Goal: Navigation & Orientation: Find specific page/section

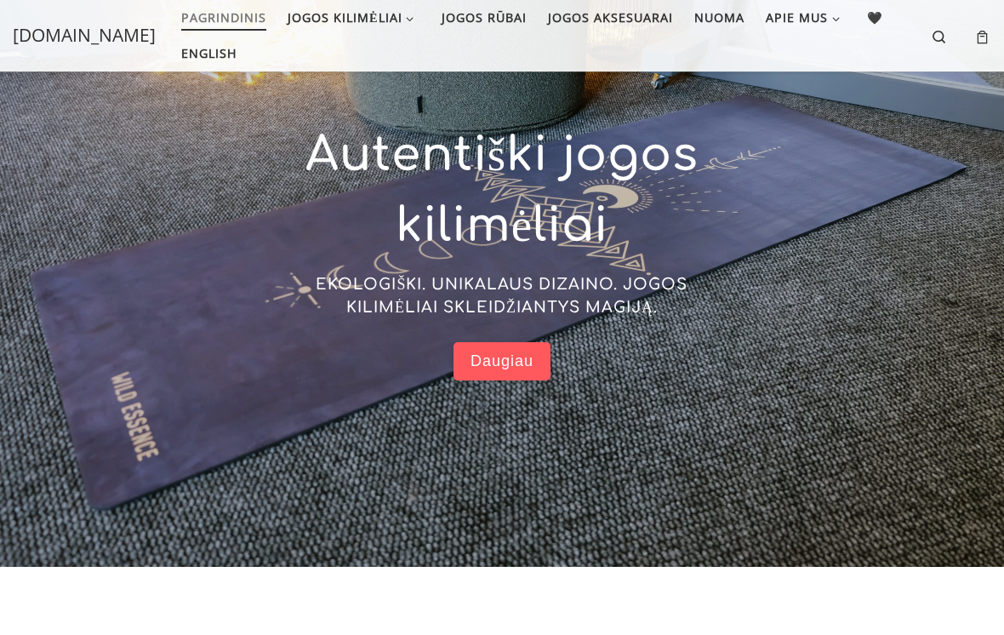
scroll to position [182, 0]
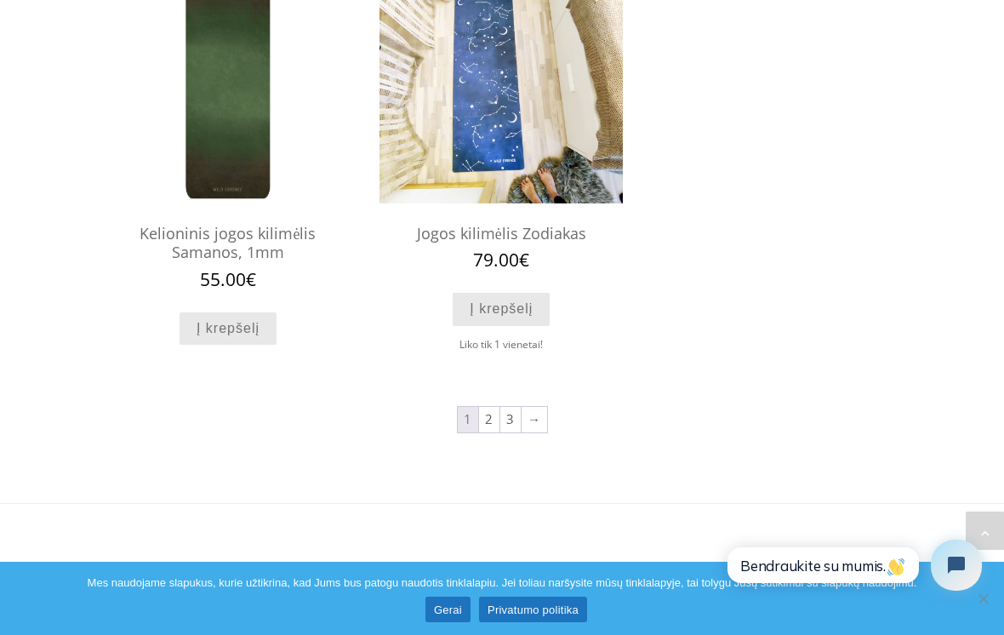
click at [487, 413] on link "2" at bounding box center [489, 420] width 20 height 26
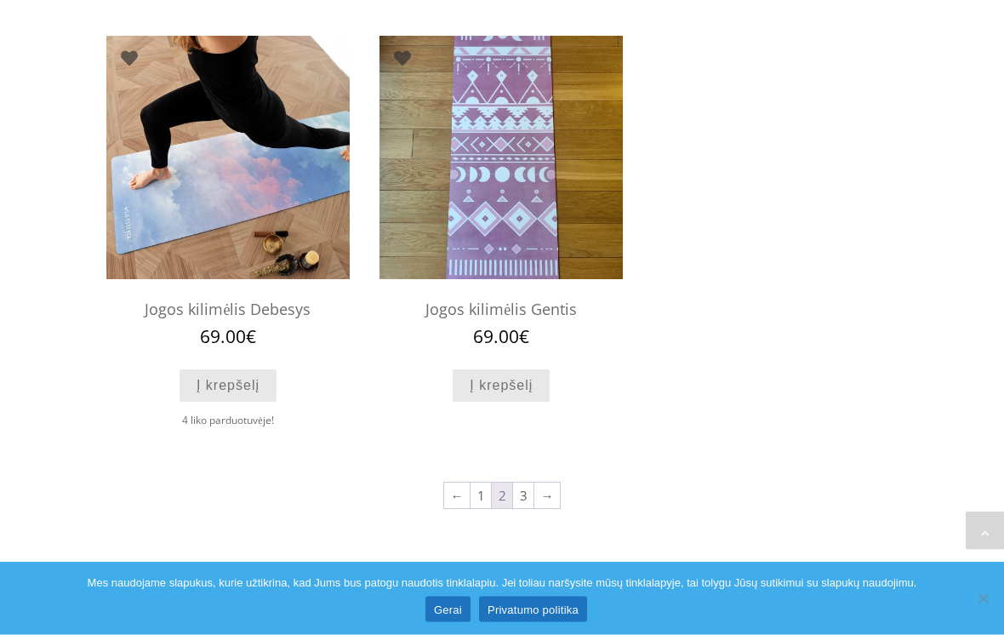
scroll to position [1459, 0]
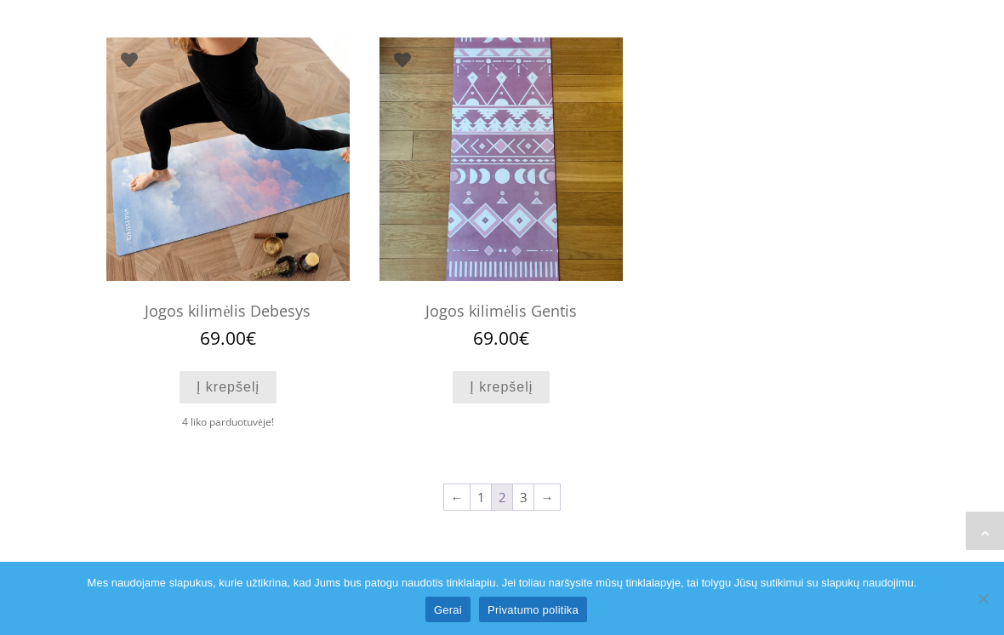
click at [517, 486] on link "3" at bounding box center [523, 497] width 20 height 26
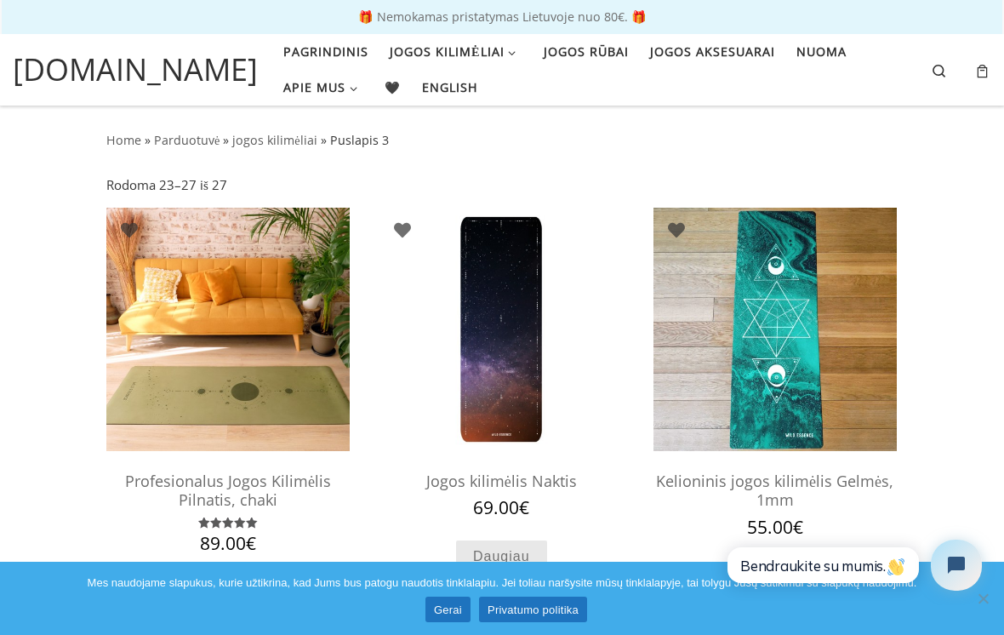
click at [677, 45] on span "Jogos aksesuarai" at bounding box center [712, 49] width 125 height 31
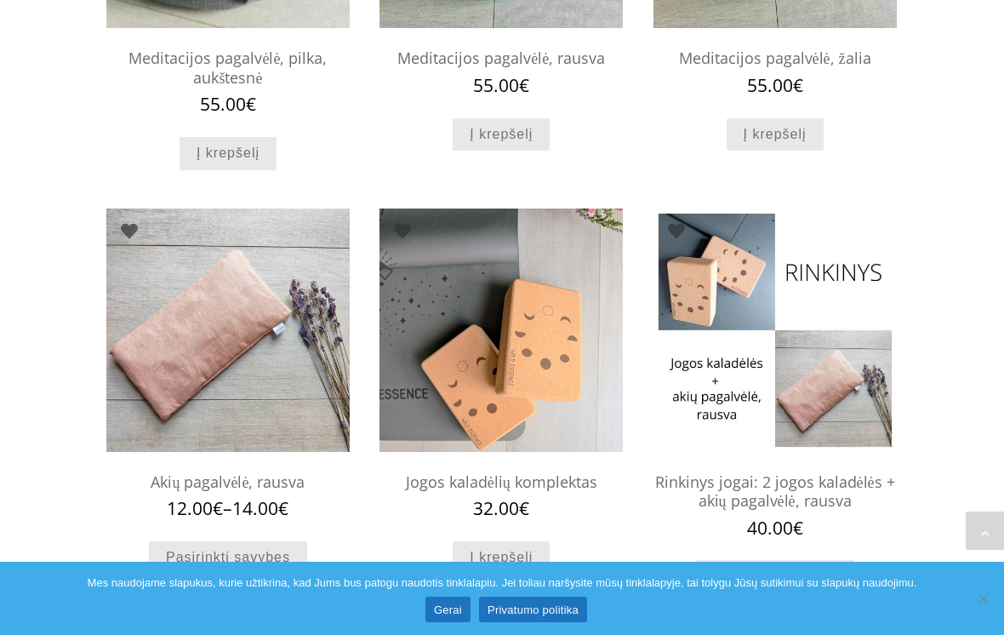
scroll to position [831, 0]
